Goal: Task Accomplishment & Management: Use online tool/utility

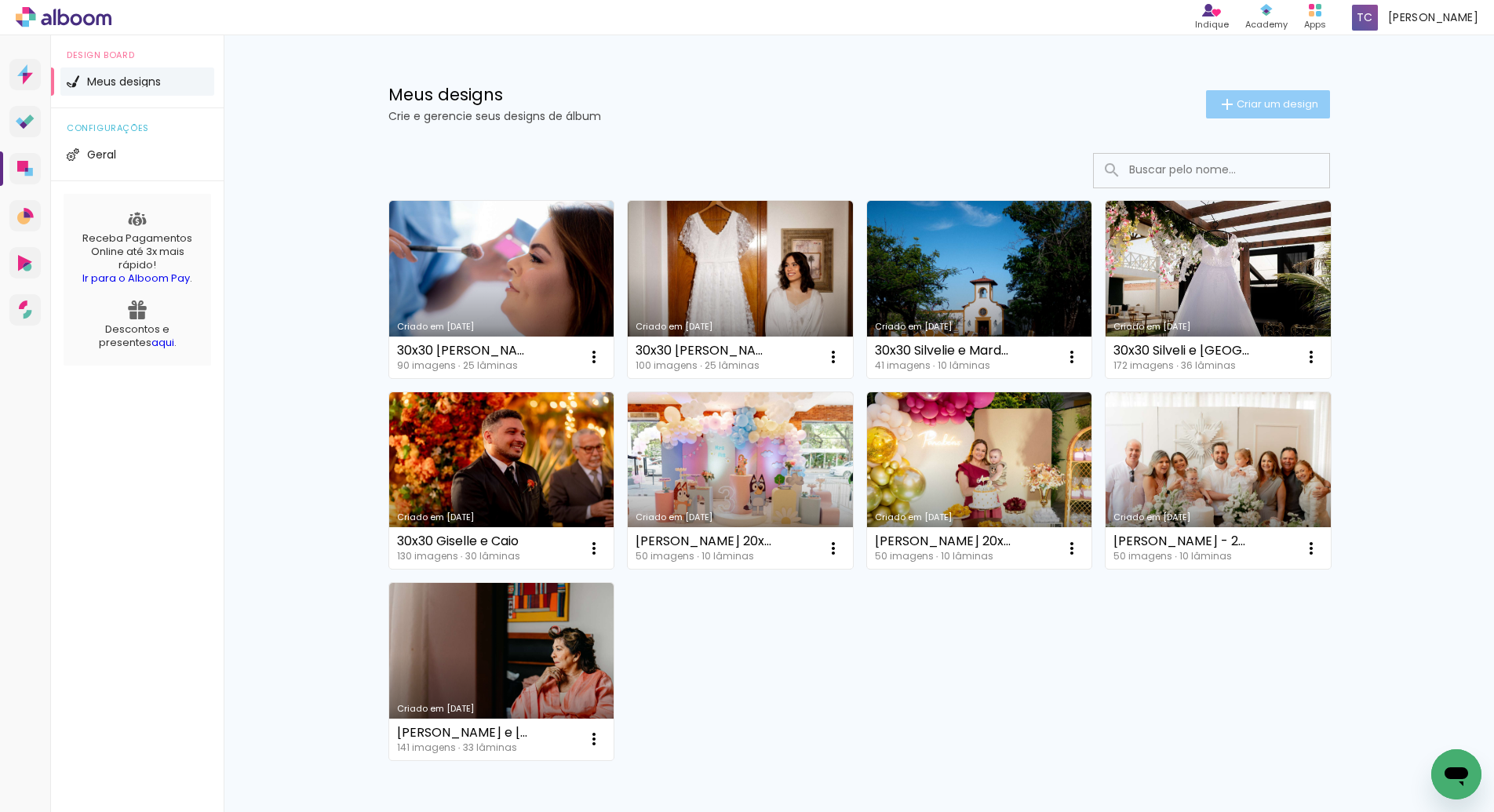
click at [1278, 108] on span "Criar um design" at bounding box center [1277, 104] width 82 height 10
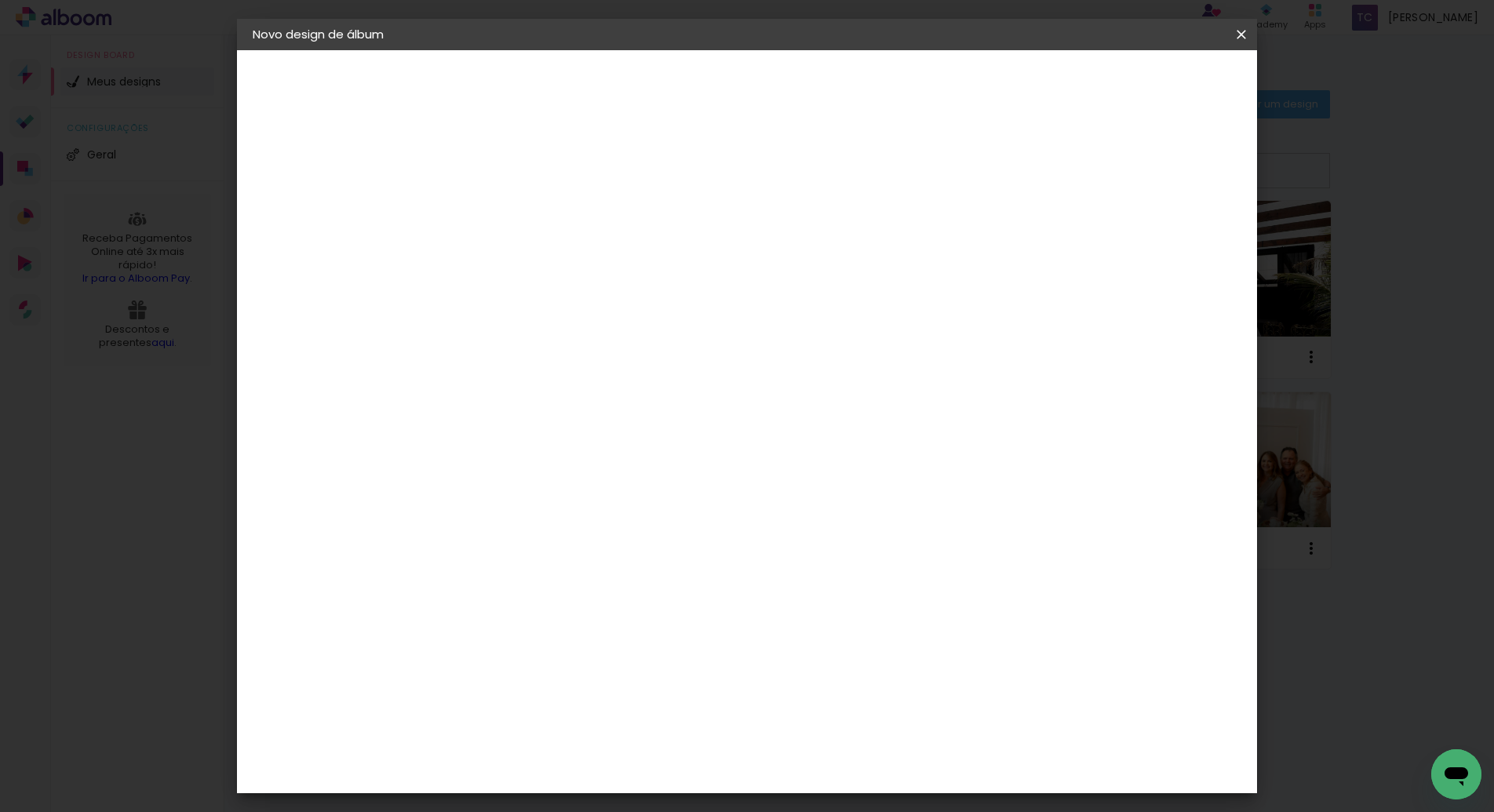
click at [509, 209] on input at bounding box center [509, 210] width 0 height 25
type input "30x30 Lia e [PERSON_NAME]"
type paper-input "30x30 Lia e [PERSON_NAME]"
click at [0, 0] on slot "Avançar" at bounding box center [0, 0] width 0 height 0
click at [803, 236] on paper-item "Tamanho Livre" at bounding box center [727, 239] width 150 height 35
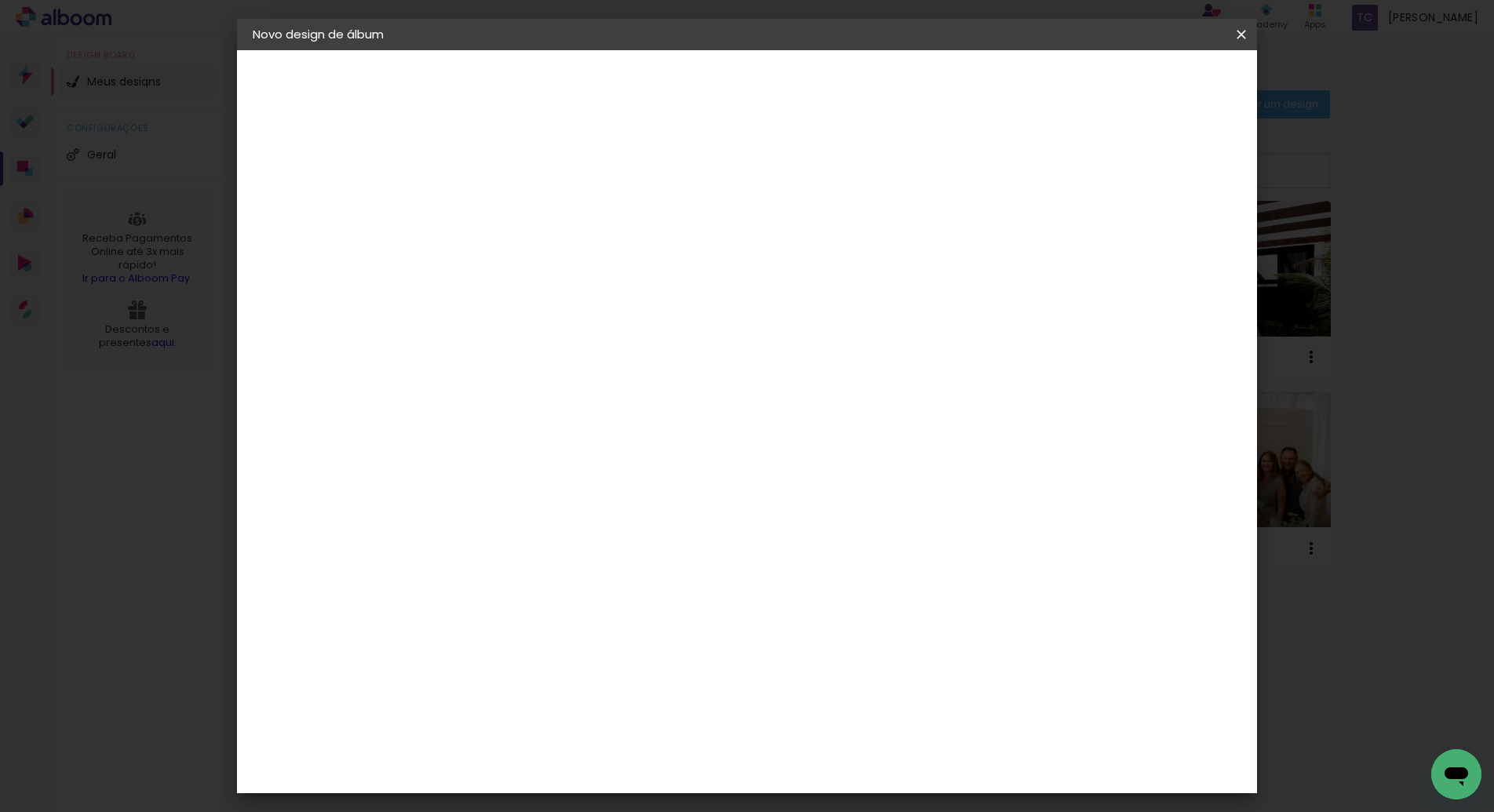
click at [802, 88] on paper-button "Avançar" at bounding box center [764, 83] width 76 height 26
click at [1143, 87] on span "Iniciar design" at bounding box center [1107, 83] width 71 height 11
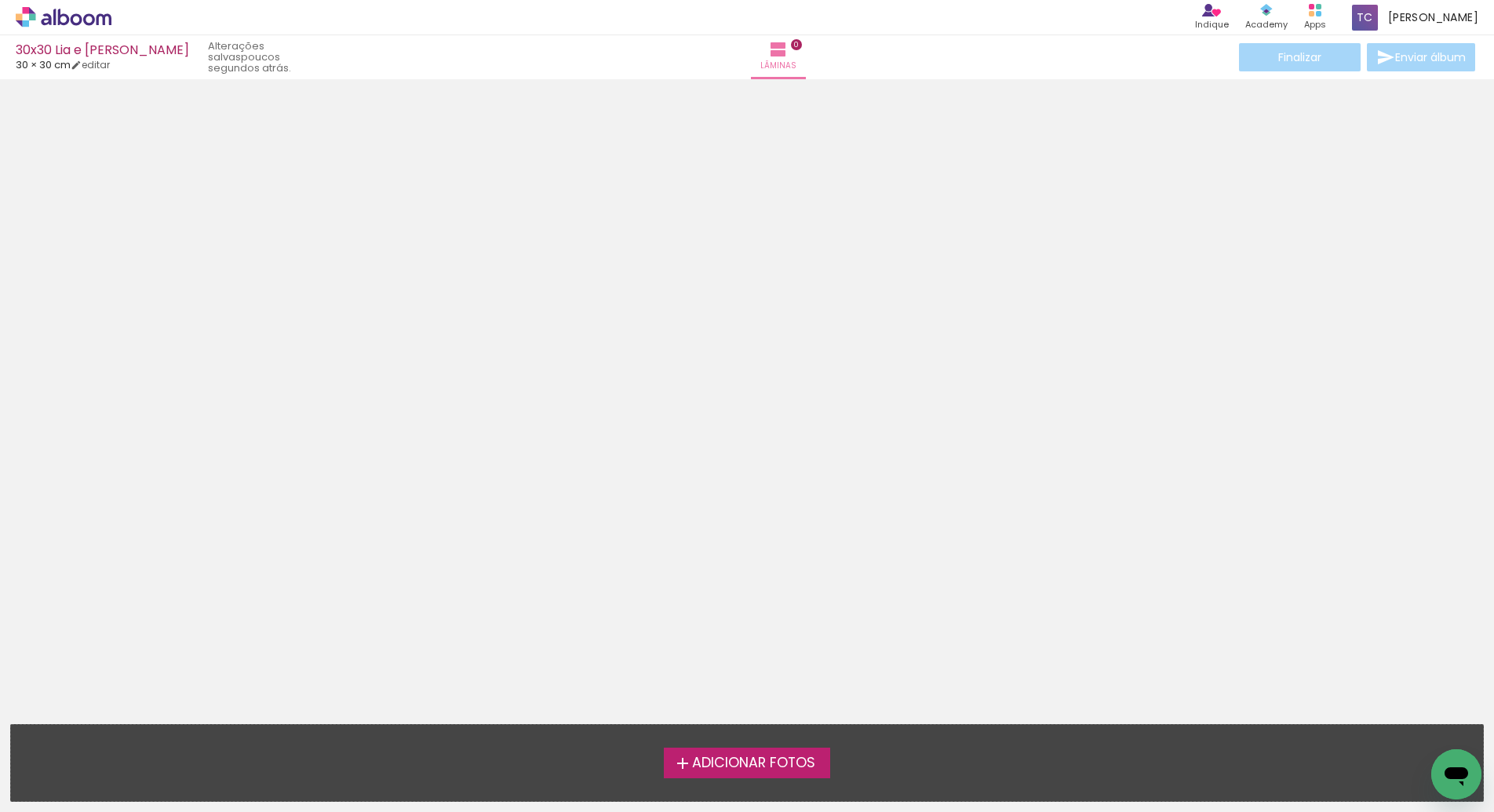
click at [777, 761] on span "Adicionar Fotos" at bounding box center [753, 764] width 123 height 15
click at [0, 0] on input "file" at bounding box center [0, 0] width 0 height 0
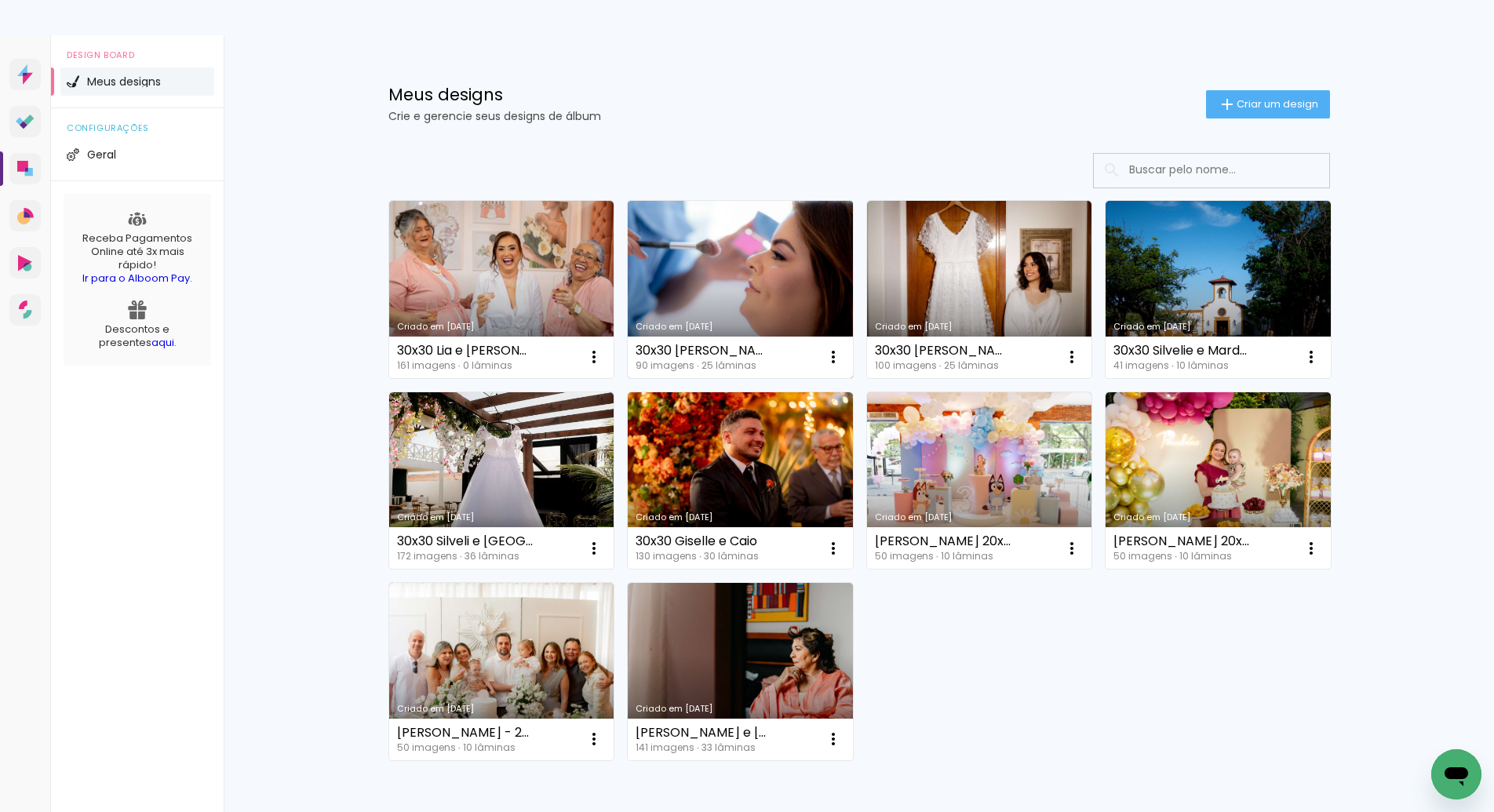
click at [733, 258] on link "Criado em [DATE]" at bounding box center [739, 289] width 225 height 178
